Goal: Task Accomplishment & Management: Manage account settings

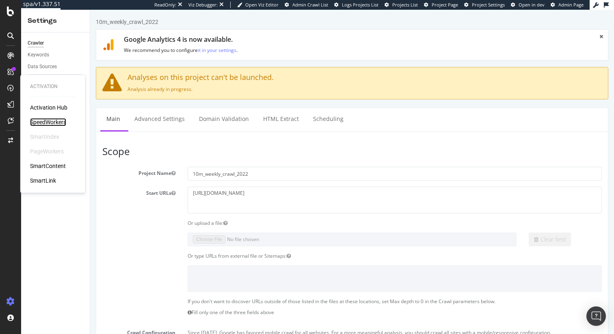
click at [62, 121] on div "SpeedWorkers" at bounding box center [48, 122] width 36 height 8
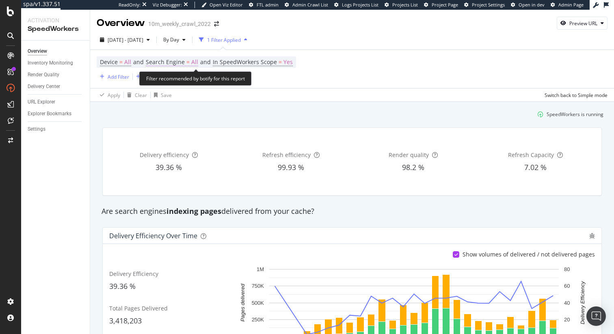
click at [179, 63] on span "Search Engine" at bounding box center [165, 62] width 39 height 8
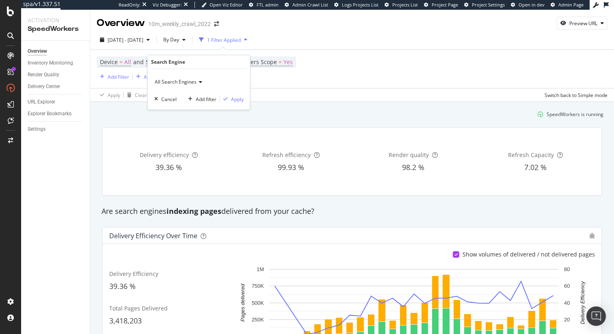
click at [308, 123] on div "Delivery efficiency 39.36 % Refresh efficiency 99.93 % Render quality 98.2 % Re…" at bounding box center [353, 161] width 510 height 81
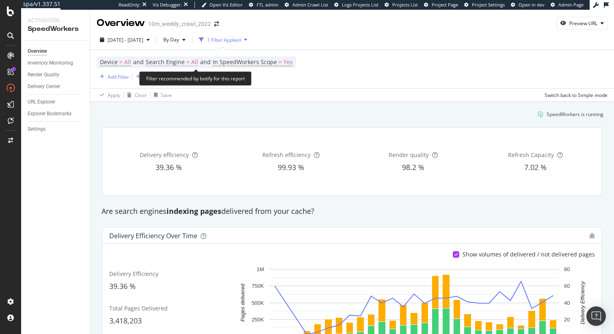
click at [178, 60] on span "Search Engine" at bounding box center [165, 62] width 39 height 8
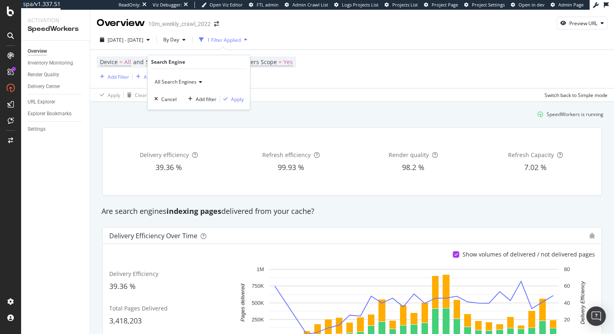
click at [247, 119] on div "SpeedWorkers is running" at bounding box center [353, 114] width 510 height 13
click at [38, 131] on div "Settings" at bounding box center [37, 129] width 18 height 9
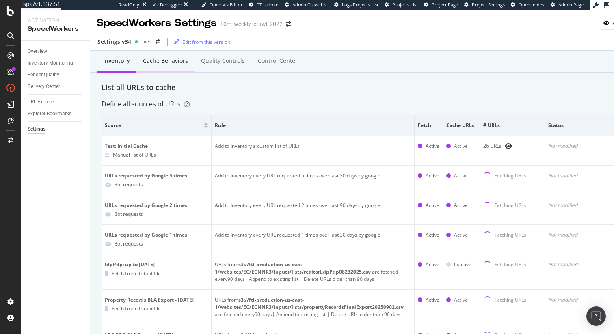
click at [145, 61] on div "Cache behaviors" at bounding box center [165, 61] width 45 height 8
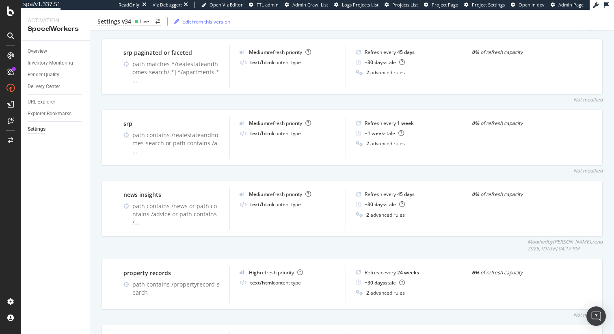
scroll to position [434, 0]
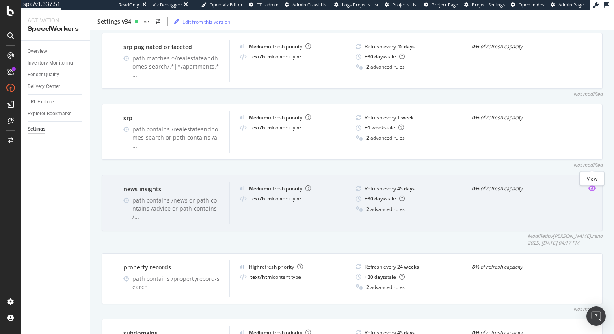
click at [591, 185] on icon "eye" at bounding box center [592, 188] width 7 height 7
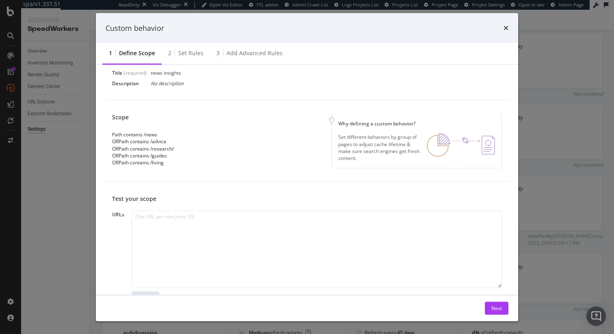
scroll to position [0, 0]
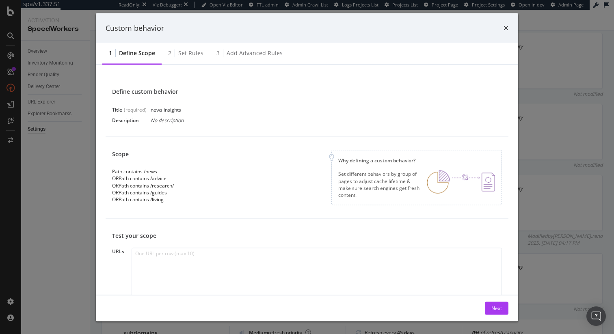
click at [510, 26] on div "Custom behavior" at bounding box center [307, 28] width 423 height 30
click at [507, 27] on icon "times" at bounding box center [506, 28] width 5 height 7
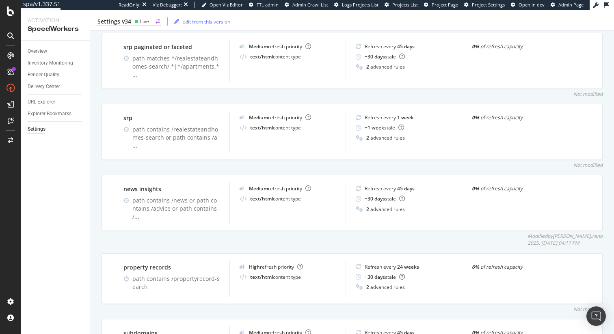
click at [145, 22] on div "Live" at bounding box center [144, 21] width 9 height 7
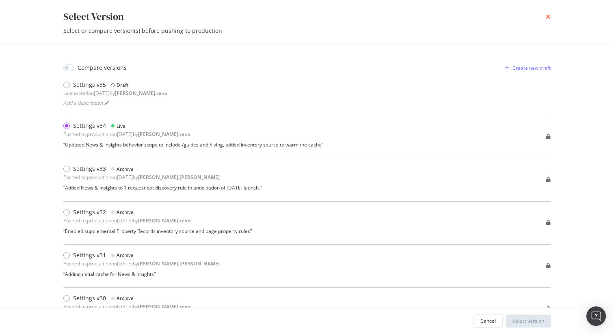
click at [547, 19] on icon "times" at bounding box center [548, 16] width 5 height 7
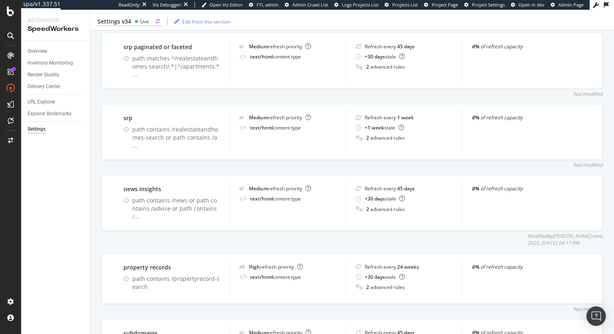
click at [129, 24] on div "Settings v34" at bounding box center [115, 21] width 34 height 8
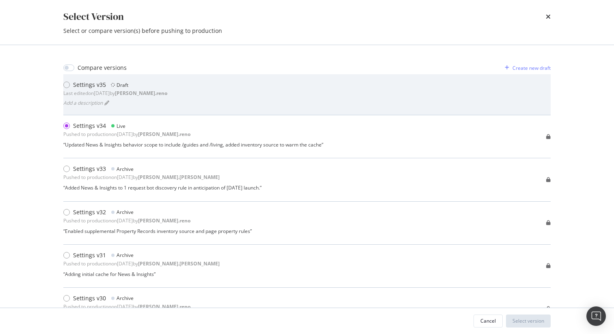
click at [159, 94] on div "Settings v35 Draft Last edited on 2025 Sep 26th by dan.reno Add a description" at bounding box center [307, 95] width 488 height 28
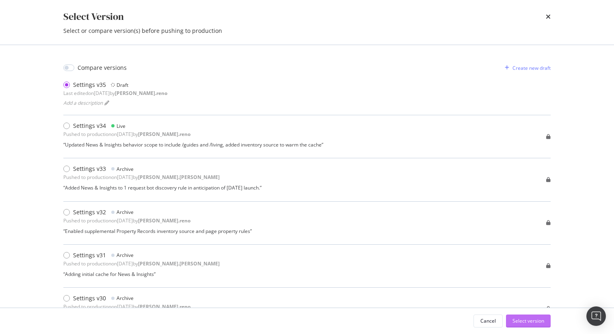
click at [530, 323] on div "Select version" at bounding box center [529, 321] width 32 height 7
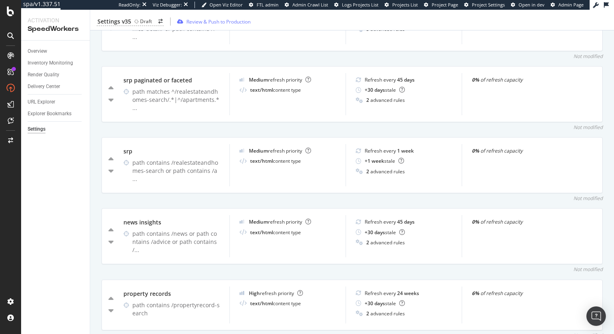
scroll to position [410, 0]
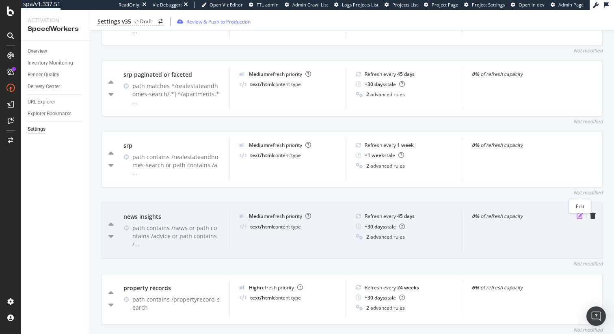
click at [579, 213] on icon "pen-to-square" at bounding box center [580, 216] width 7 height 7
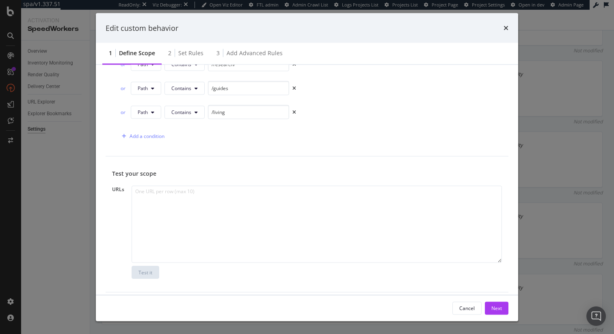
scroll to position [0, 0]
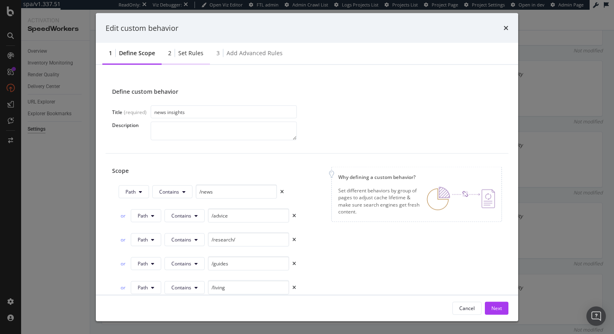
click at [196, 48] on div "2 Set rules" at bounding box center [186, 54] width 48 height 22
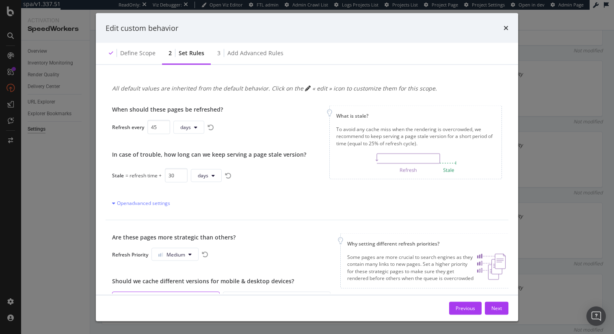
scroll to position [76, 0]
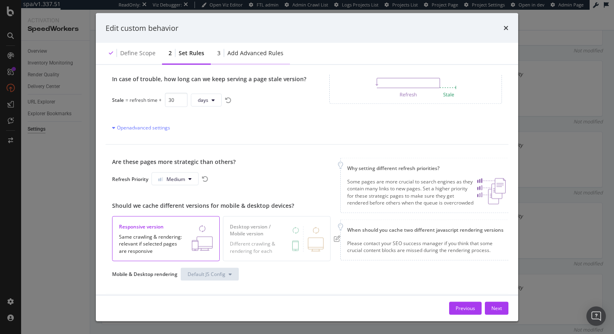
click at [263, 54] on div "Add advanced rules" at bounding box center [256, 53] width 56 height 8
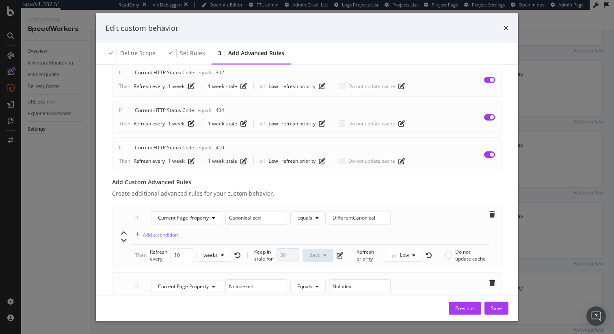
scroll to position [280, 0]
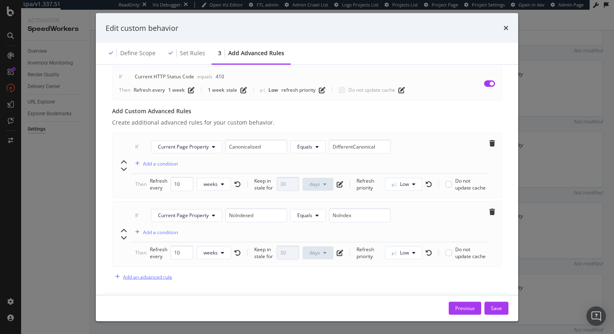
click at [158, 273] on div "Add an advanced rule" at bounding box center [147, 276] width 49 height 7
click at [176, 281] on span "Current HTTP Status Code" at bounding box center [187, 284] width 59 height 7
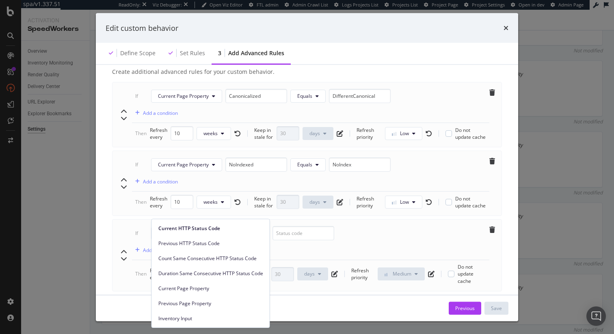
scroll to position [356, 0]
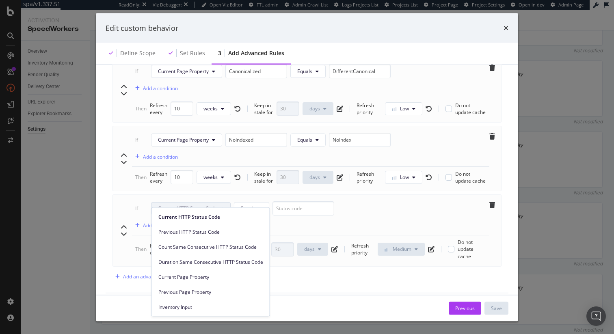
click at [366, 291] on div "Advanced rules allow you to manage exceptions based on 3 possible criteria: HTT…" at bounding box center [307, 180] width 423 height 230
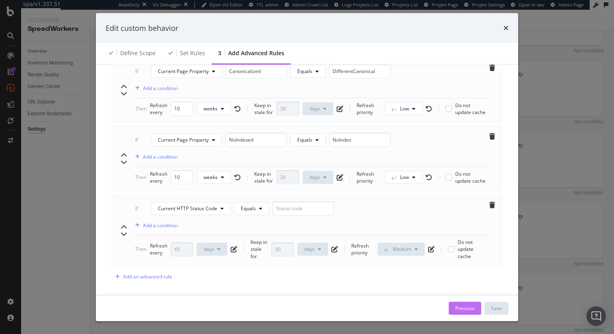
click at [468, 305] on div "Previous" at bounding box center [466, 308] width 20 height 7
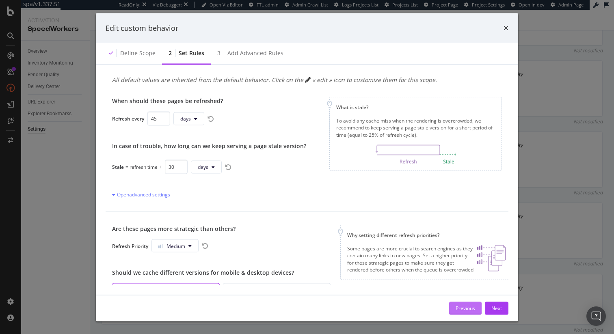
click at [470, 309] on div "Previous" at bounding box center [466, 308] width 20 height 7
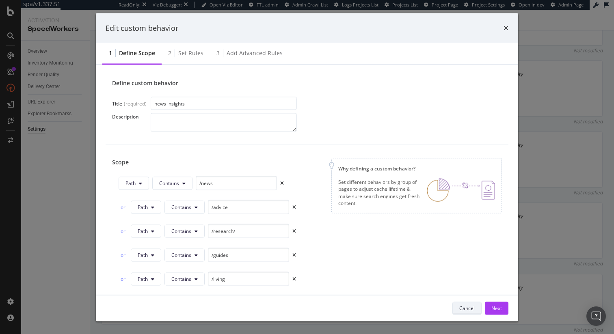
click at [470, 309] on div "Cancel" at bounding box center [467, 308] width 15 height 7
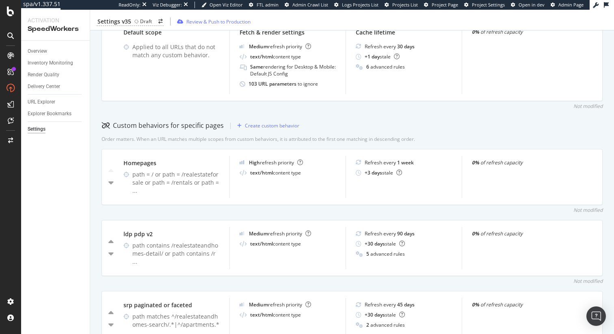
scroll to position [80, 0]
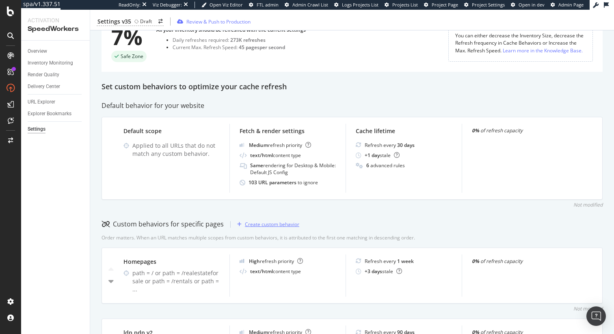
click at [280, 224] on div "Create custom behavior" at bounding box center [272, 224] width 54 height 7
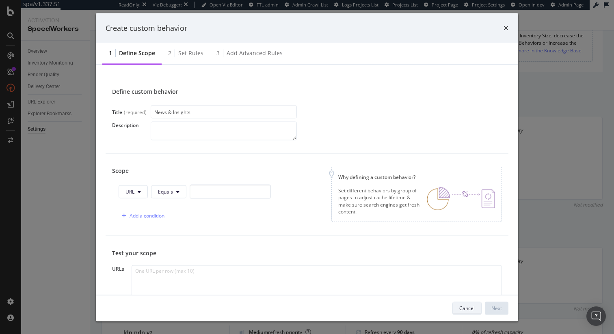
type input "News & Insights"
click at [468, 311] on div "Cancel" at bounding box center [467, 308] width 15 height 7
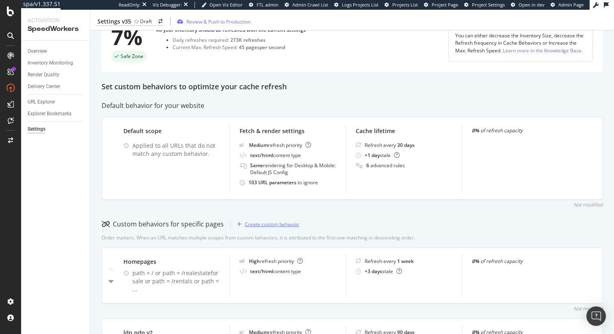
scroll to position [0, 0]
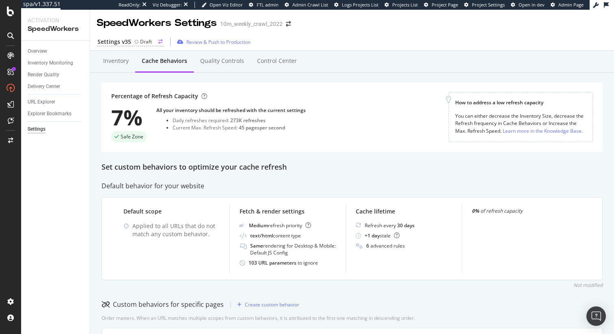
click at [125, 38] on div "Settings v35" at bounding box center [115, 42] width 34 height 8
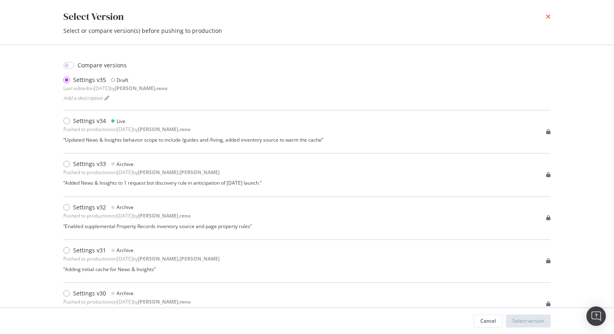
click at [547, 20] on icon "times" at bounding box center [548, 16] width 5 height 7
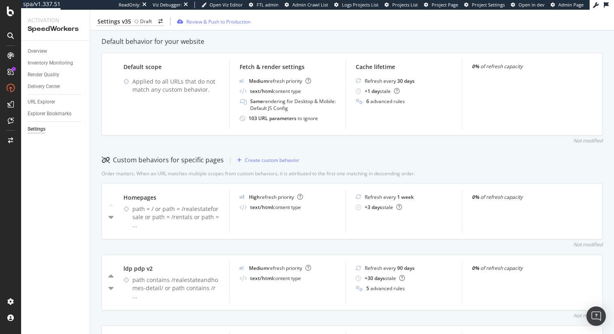
scroll to position [238, 0]
